Goal: Task Accomplishment & Management: Manage account settings

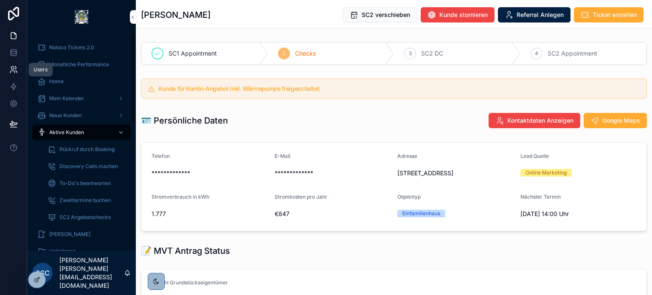
click at [11, 68] on icon at bounding box center [13, 69] width 8 height 8
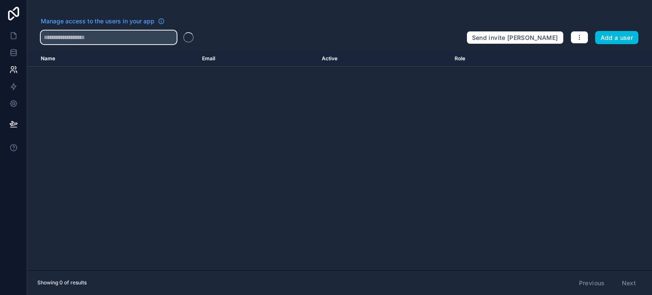
click at [103, 35] on input "text" at bounding box center [109, 38] width 136 height 14
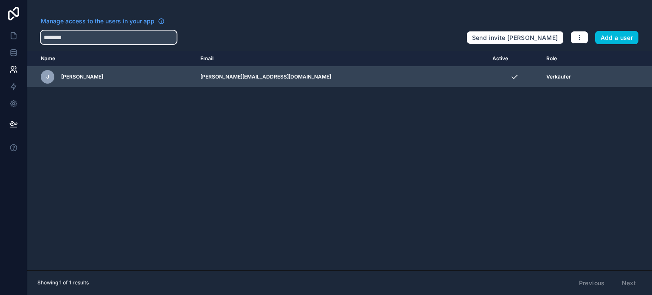
type input "********"
click at [614, 77] on td "scrollable content" at bounding box center [633, 77] width 39 height 21
click at [0, 0] on icon "scrollable content" at bounding box center [0, 0] width 0 height 0
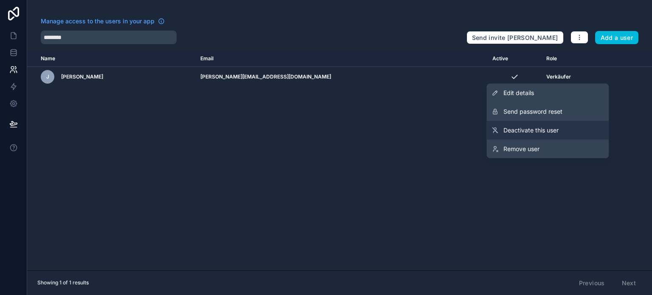
click at [557, 130] on span "Deactivate this user" at bounding box center [531, 130] width 55 height 8
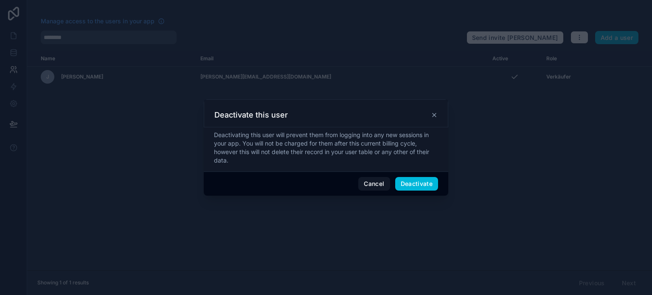
click at [427, 185] on button "Deactivate" at bounding box center [416, 184] width 43 height 14
